Goal: Navigation & Orientation: Find specific page/section

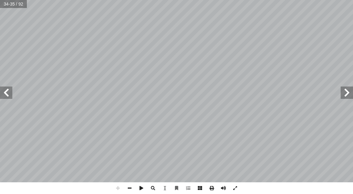
click at [6, 89] on span at bounding box center [6, 93] width 12 height 12
click at [0, 56] on html "الصفحة الرئيسية الصف الأول الصف الثاني الصف الثالث الصف الرابع الصف الخامس الصف…" at bounding box center [176, 28] width 353 height 56
click at [346, 92] on span at bounding box center [347, 93] width 12 height 12
click at [12, 96] on span at bounding box center [6, 93] width 12 height 12
click at [346, 95] on span at bounding box center [347, 93] width 12 height 12
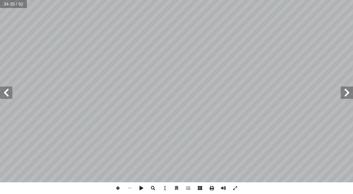
click at [7, 93] on span at bounding box center [6, 93] width 12 height 12
click at [353, 56] on html "الصفحة الرئيسية الصف الأول الصف الثاني الصف الثالث الصف الرابع الصف الخامس الصف…" at bounding box center [176, 28] width 353 height 56
